Goal: Use online tool/utility: Use online tool/utility

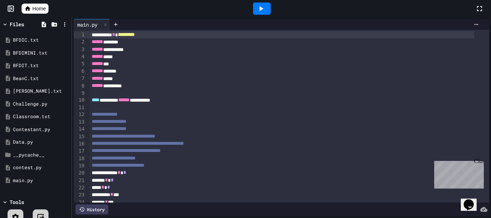
click at [261, 11] on icon at bounding box center [261, 8] width 9 height 9
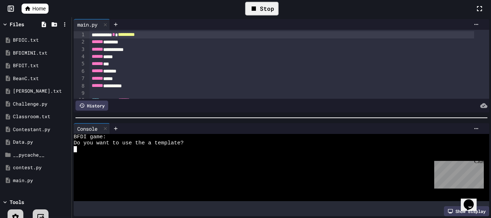
click at [200, 166] on div at bounding box center [276, 168] width 404 height 6
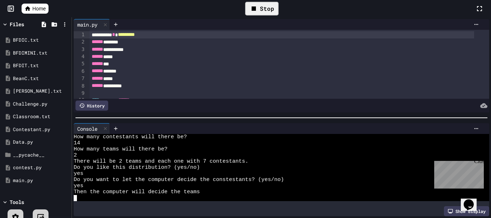
scroll to position [61, 0]
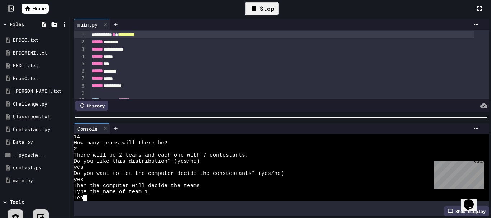
type textarea "*"
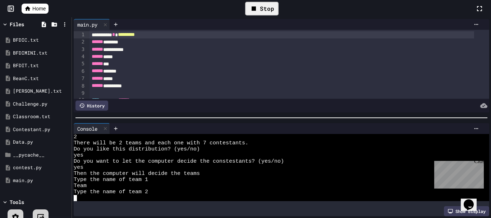
scroll to position [0, 5]
type textarea "****"
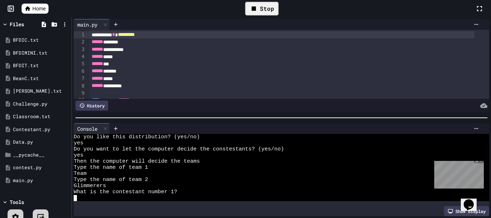
scroll to position [0, 1]
type textarea "**"
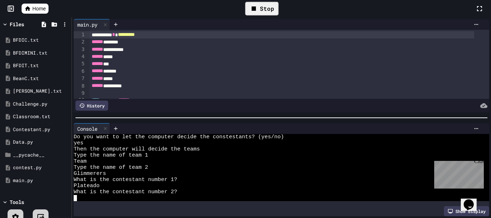
type textarea "*"
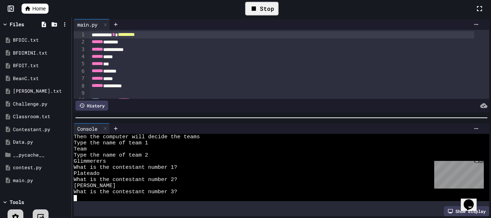
type textarea "*"
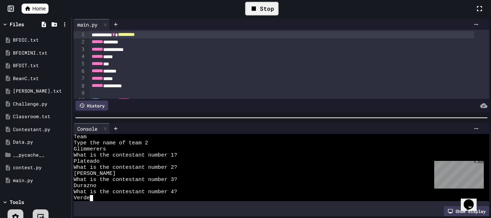
type textarea "*****"
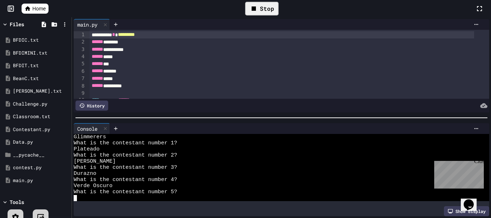
scroll to position [134, 0]
type textarea "*"
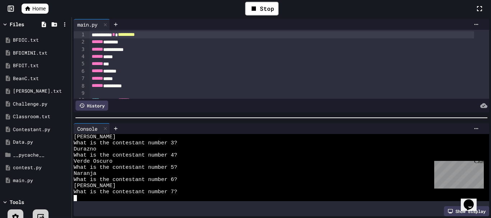
type textarea "*"
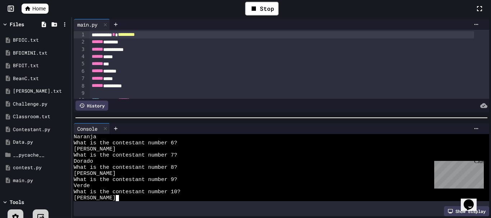
scroll to position [0, 5]
type textarea "*****"
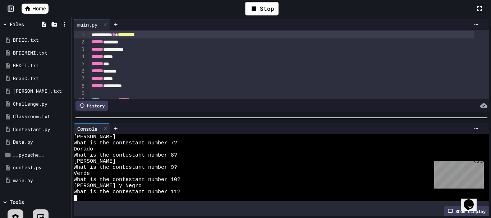
scroll to position [208, 0]
type textarea "***"
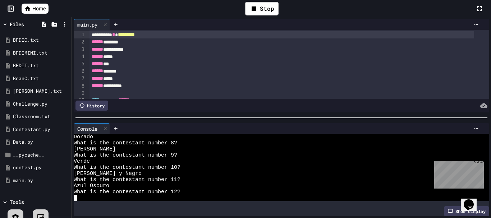
scroll to position [220, 0]
type textarea "*"
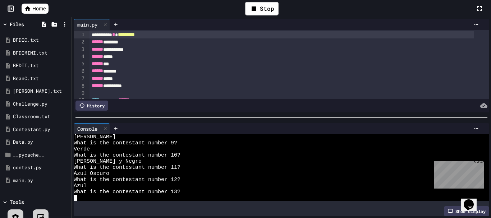
scroll to position [232, 0]
type textarea "*"
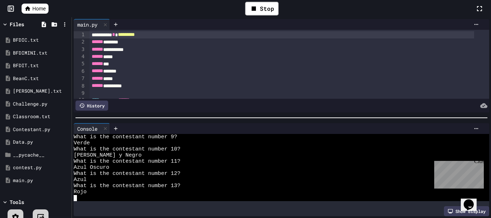
scroll to position [244, 0]
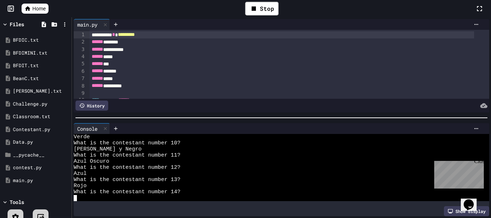
type textarea "*"
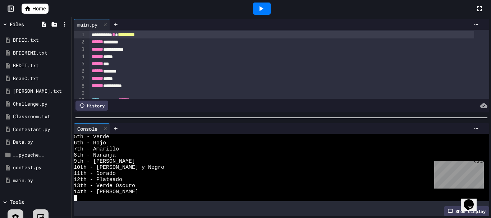
scroll to position [823, 0]
click at [231, 183] on div "13th - Verde Oscuro" at bounding box center [276, 186] width 404 height 6
